Goal: Information Seeking & Learning: Learn about a topic

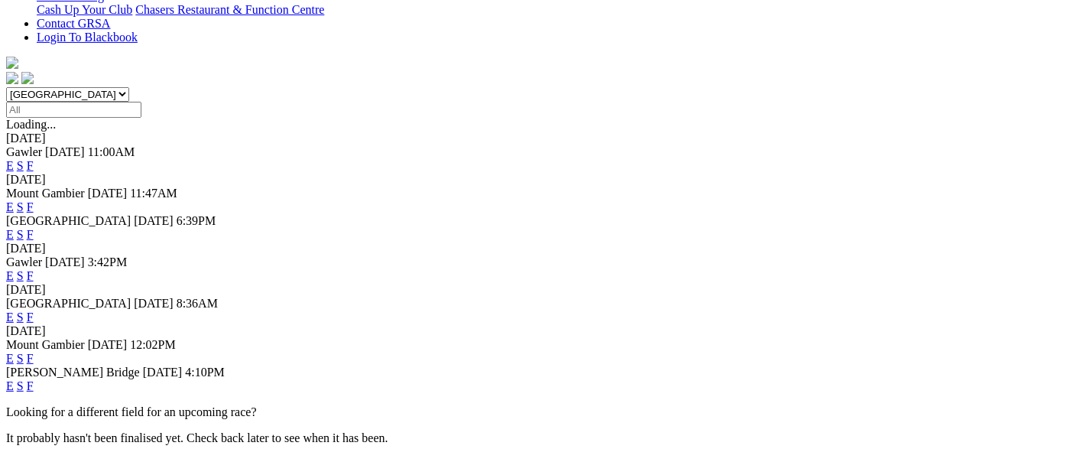
scroll to position [424, 0]
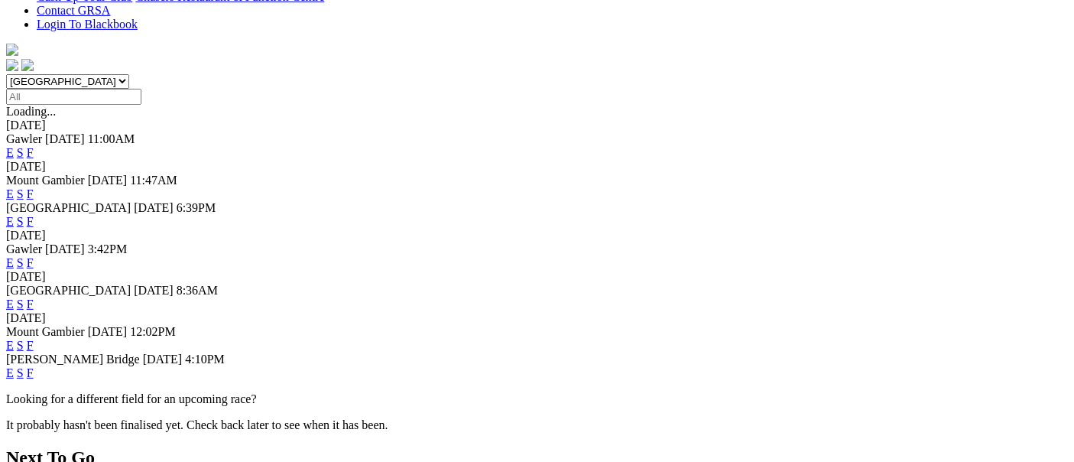
click at [34, 366] on link "F" at bounding box center [30, 372] width 7 height 13
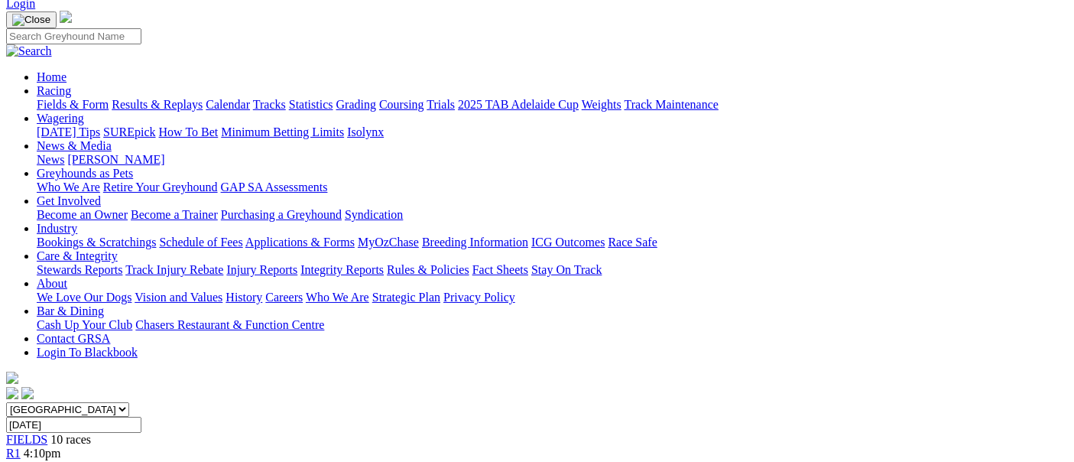
scroll to position [85, 0]
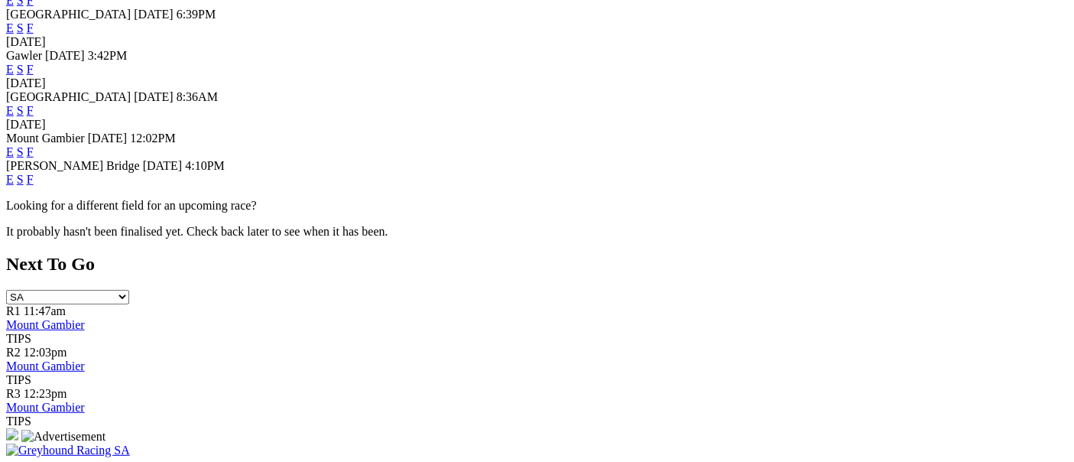
scroll to position [424, 0]
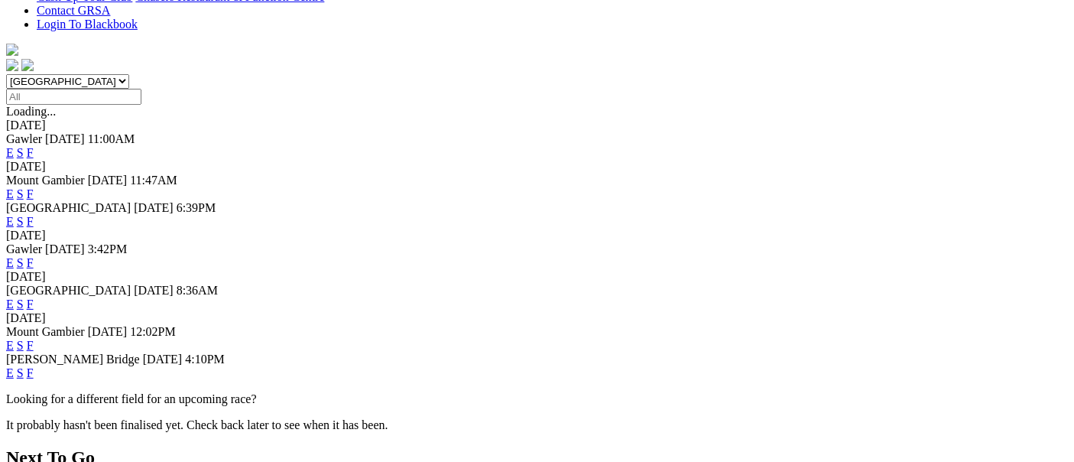
click at [34, 297] on link "F" at bounding box center [30, 303] width 7 height 13
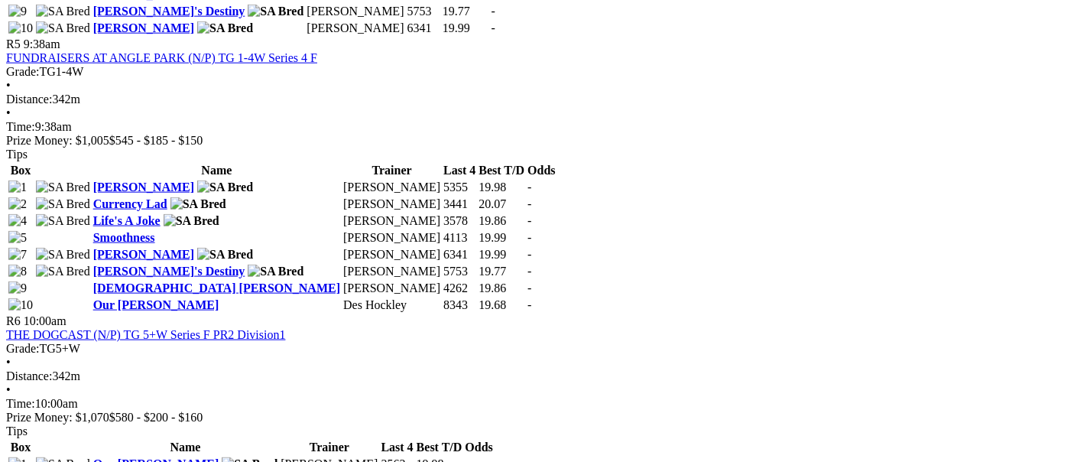
scroll to position [1784, 0]
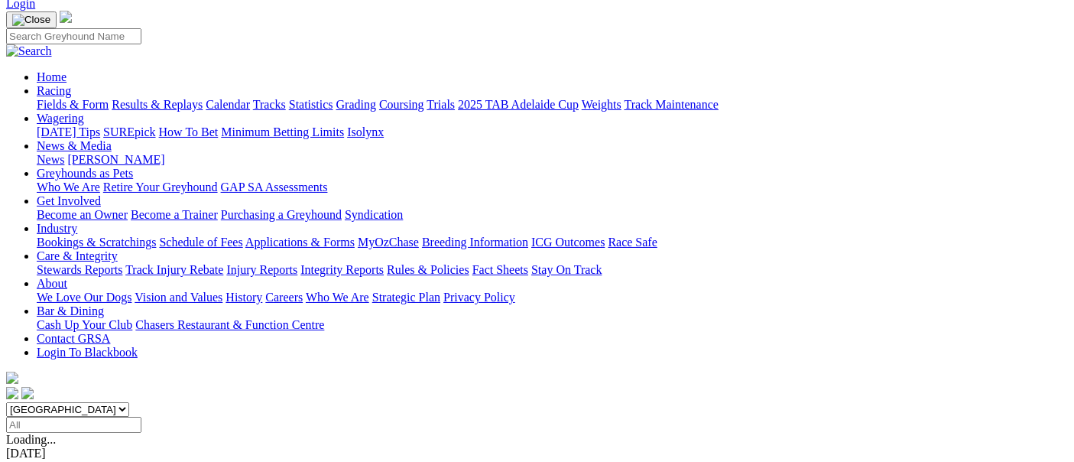
scroll to position [170, 0]
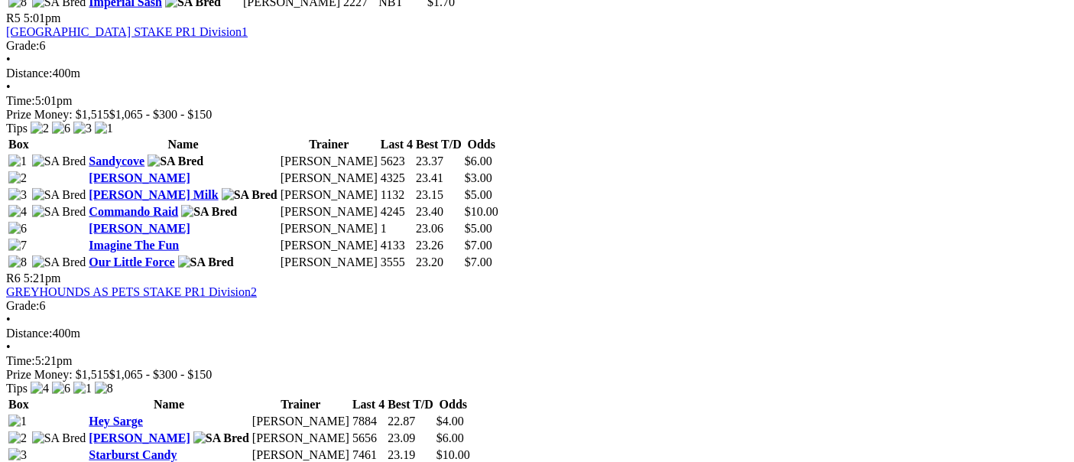
scroll to position [1699, 0]
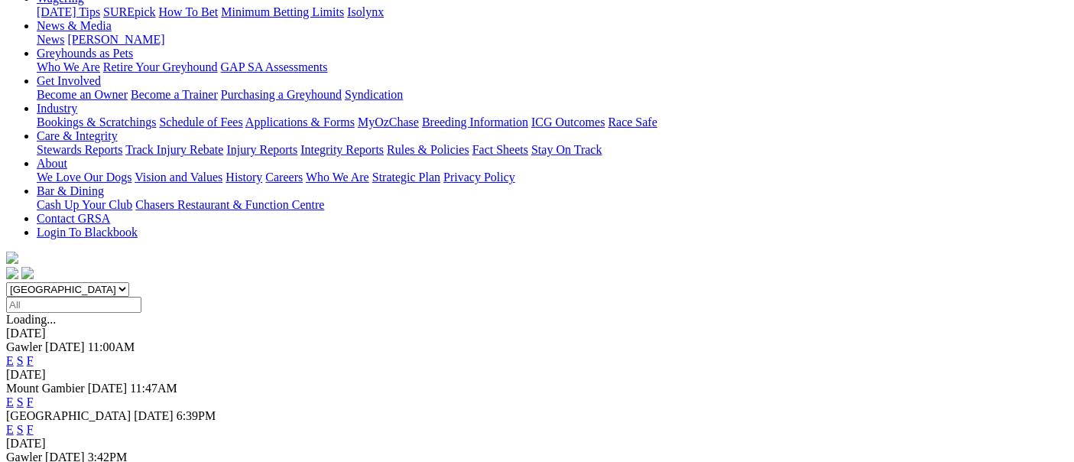
scroll to position [255, 0]
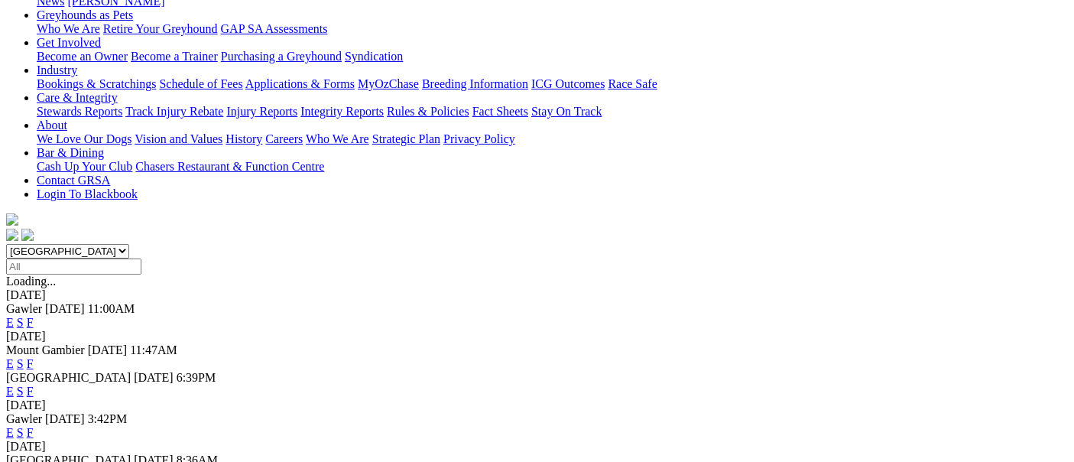
click at [34, 385] on link "F" at bounding box center [30, 391] width 7 height 13
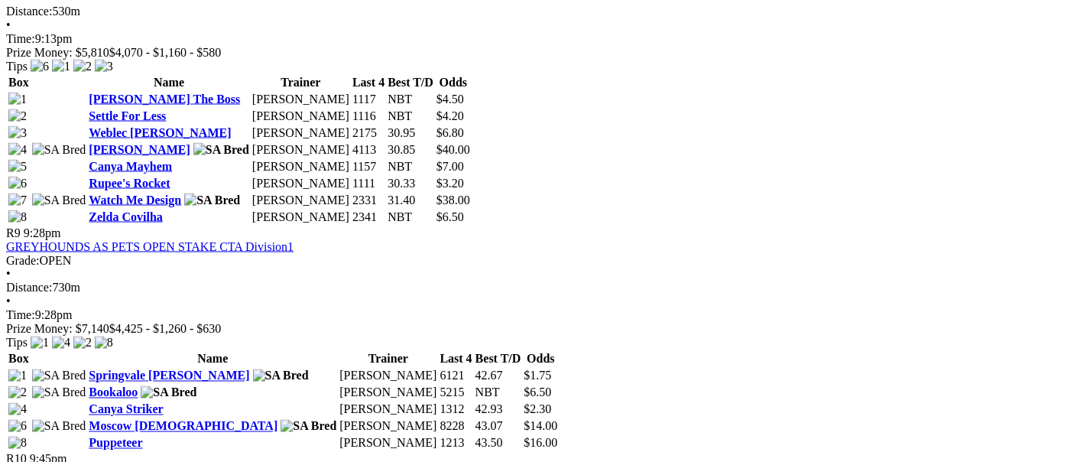
scroll to position [2633, 0]
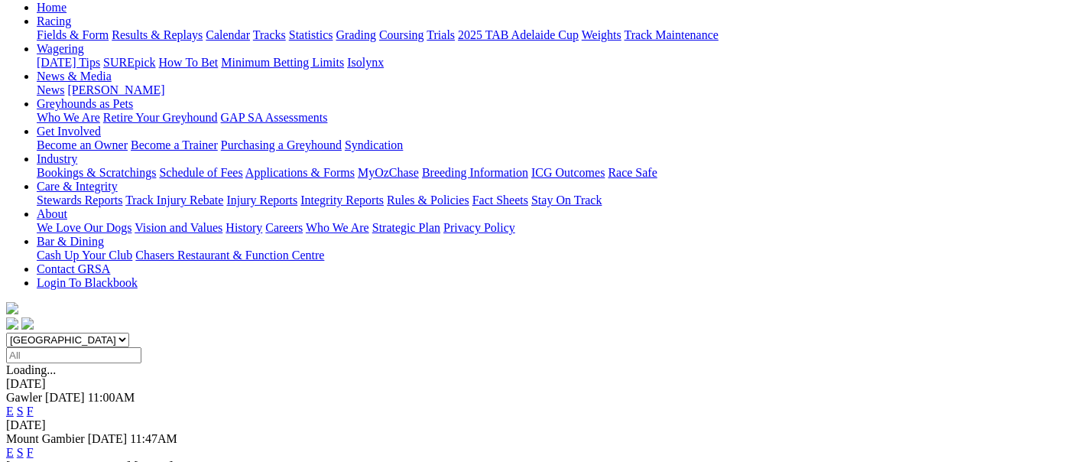
scroll to position [129, 0]
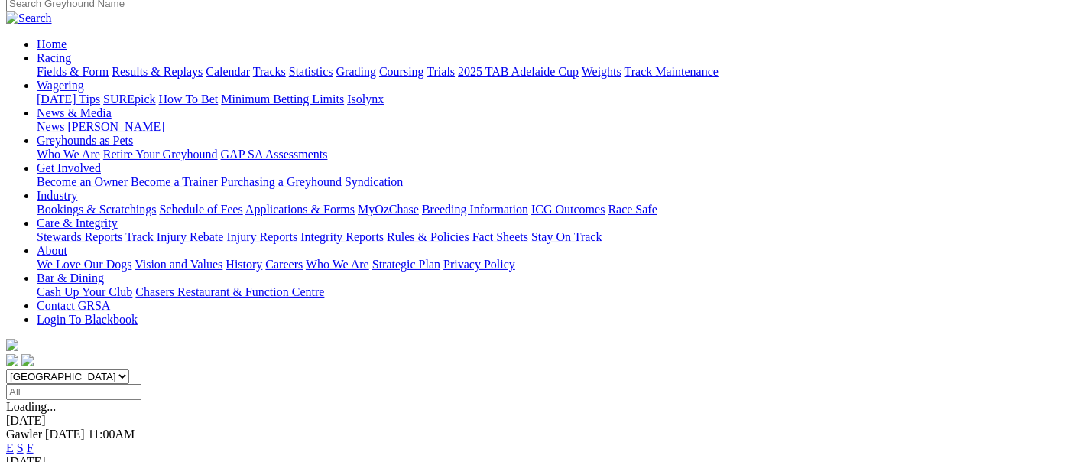
click at [34, 441] on link "F" at bounding box center [30, 447] width 7 height 13
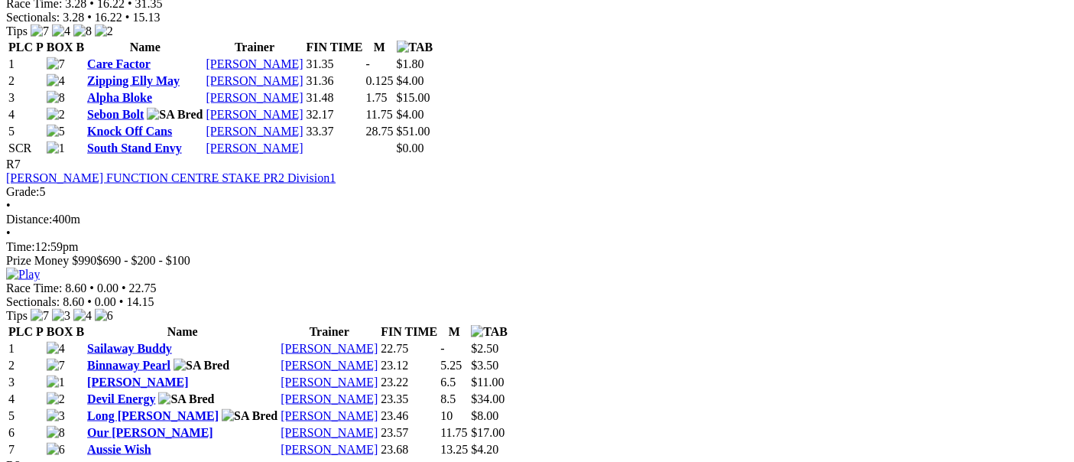
scroll to position [2294, 0]
